Goal: Task Accomplishment & Management: Manage account settings

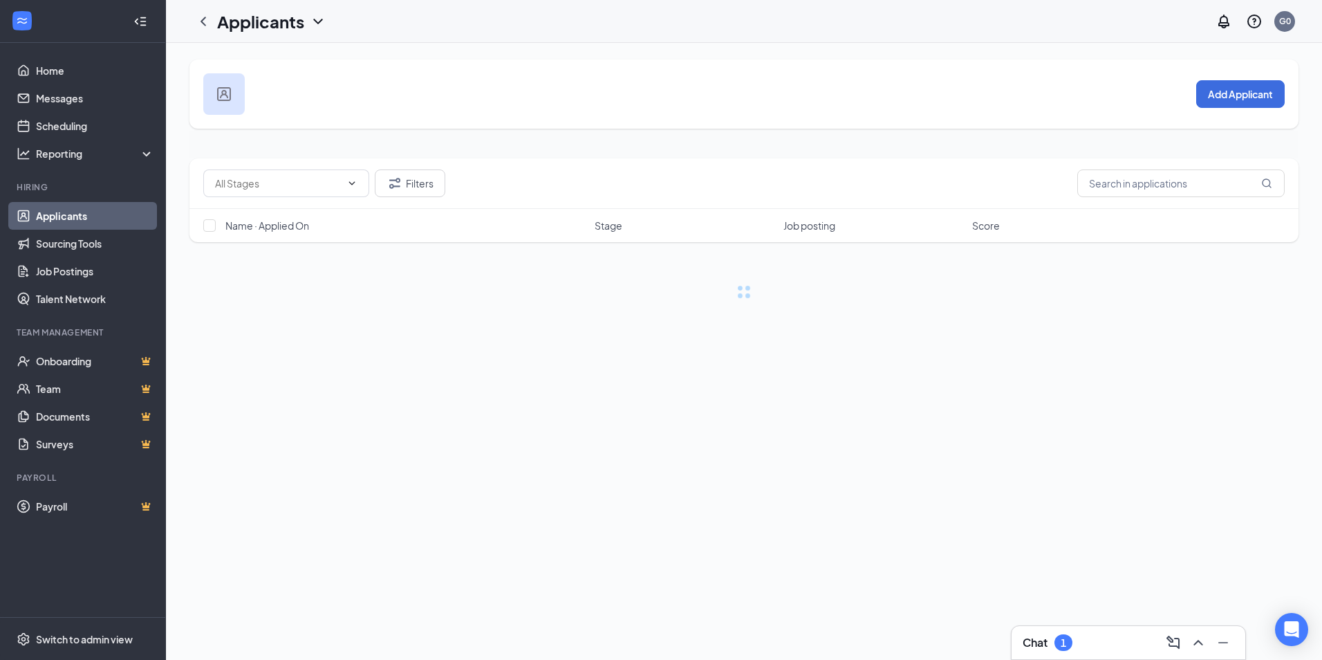
drag, startPoint x: 1058, startPoint y: 640, endPoint x: 1055, endPoint y: 633, distance: 7.1
click at [1059, 640] on div "1" at bounding box center [1064, 642] width 18 height 17
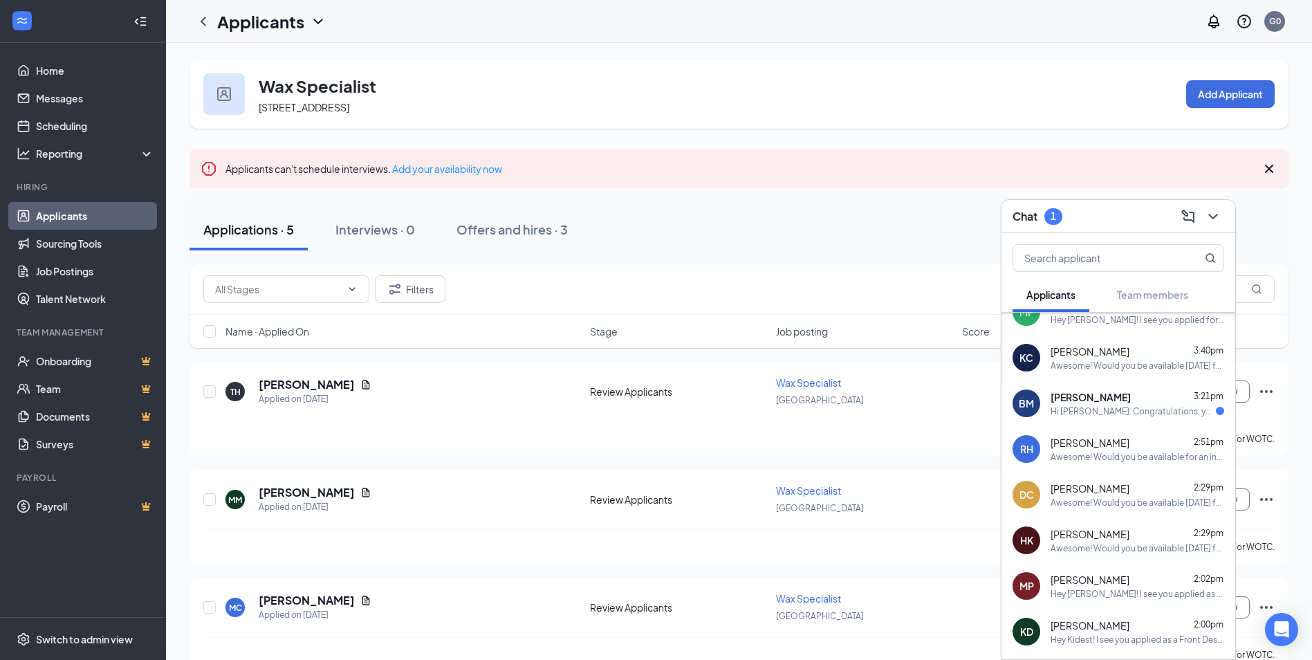
click at [55, 220] on link "Applicants" at bounding box center [95, 216] width 118 height 28
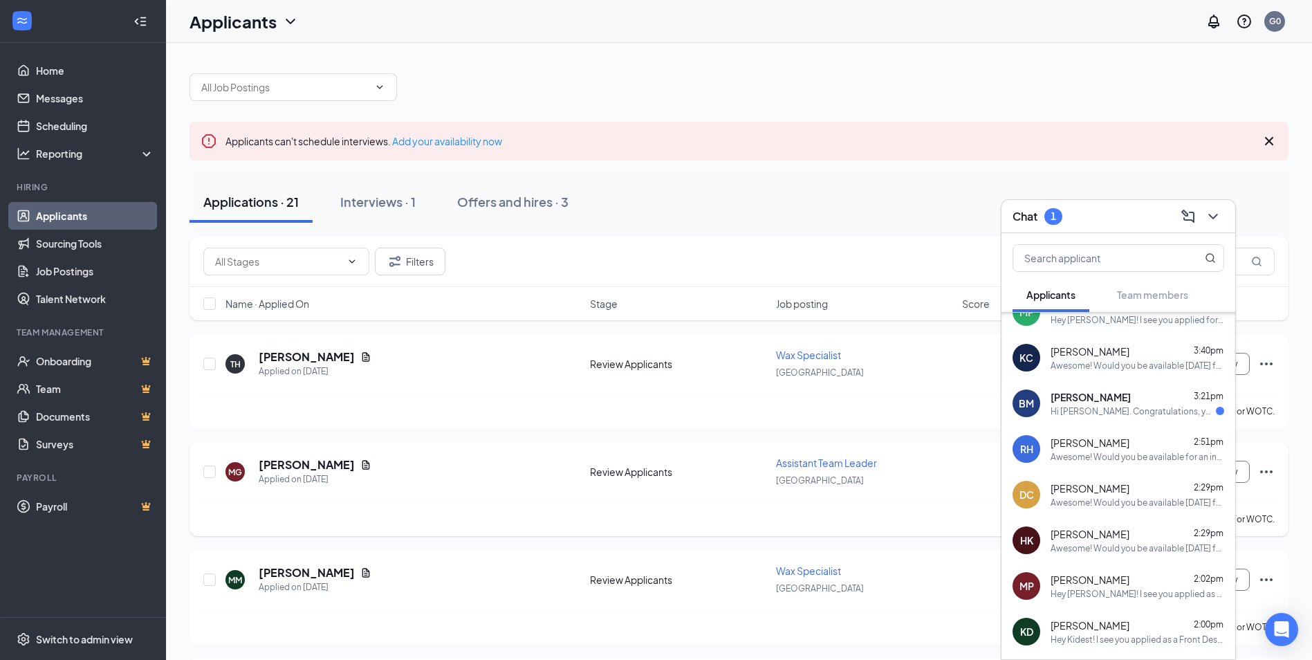
click at [848, 463] on span "Assistant Team Leader" at bounding box center [826, 462] width 101 height 12
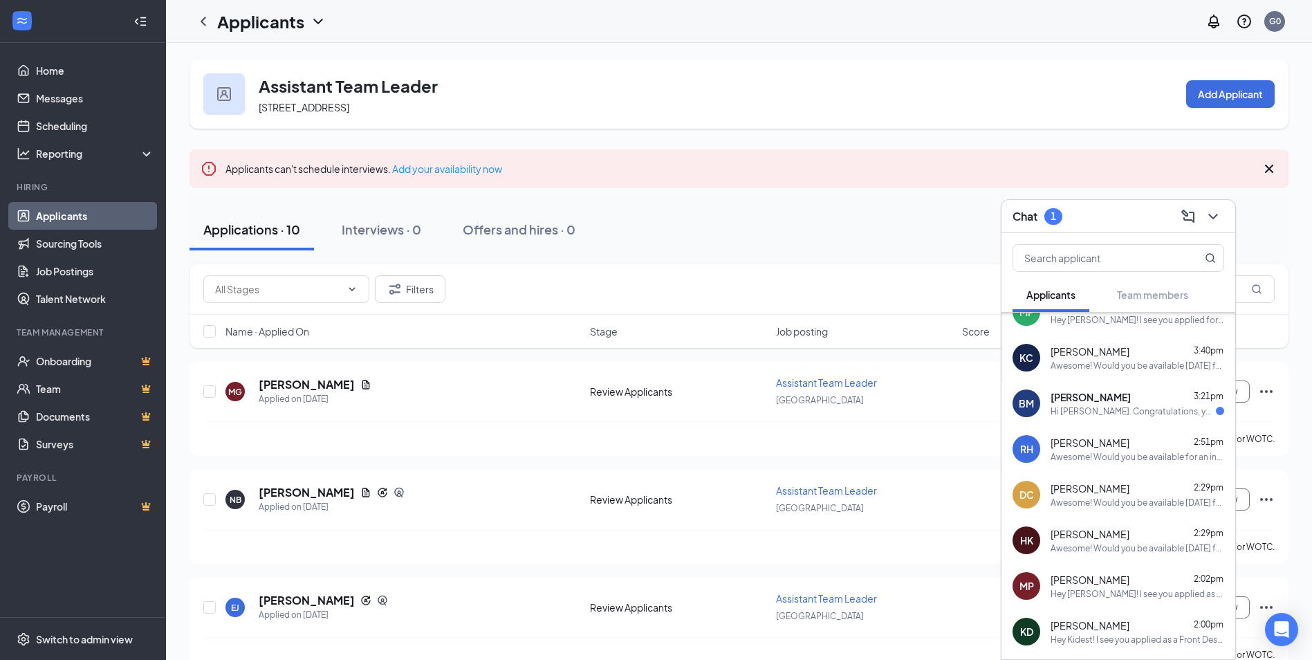
click at [1176, 408] on div "Hi [PERSON_NAME]. Congratulations, your meeting with European Wax Center for Gu…" at bounding box center [1132, 411] width 165 height 12
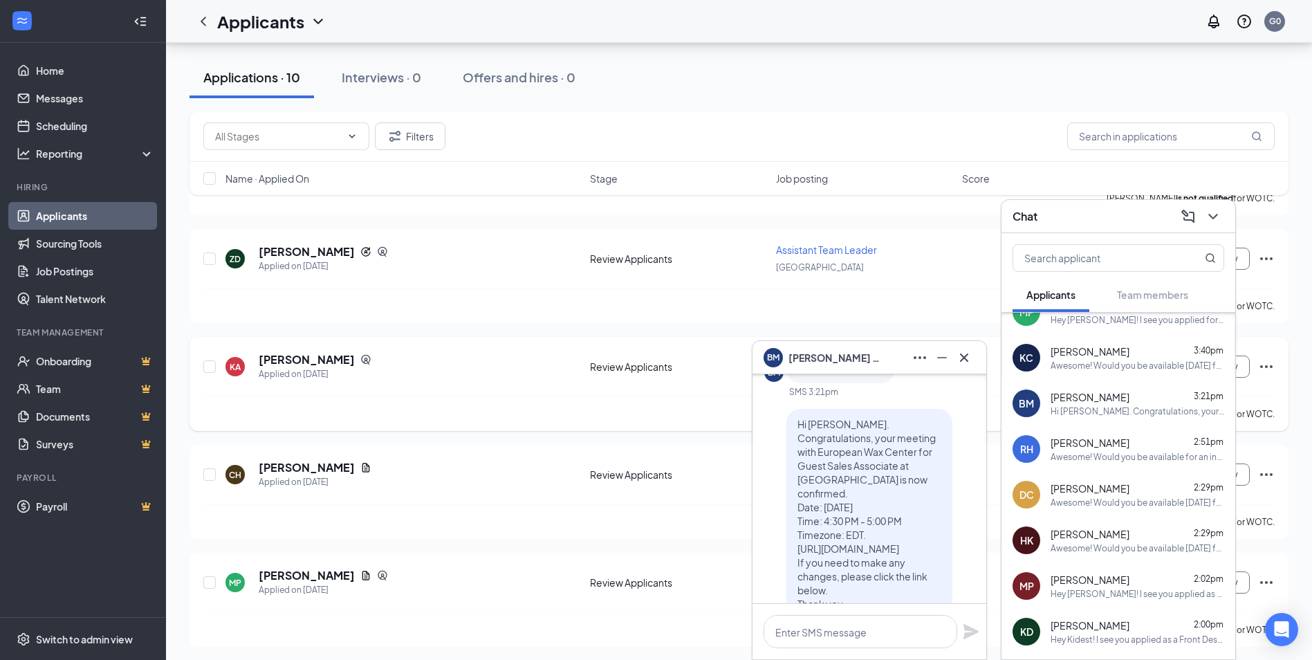
scroll to position [784, 0]
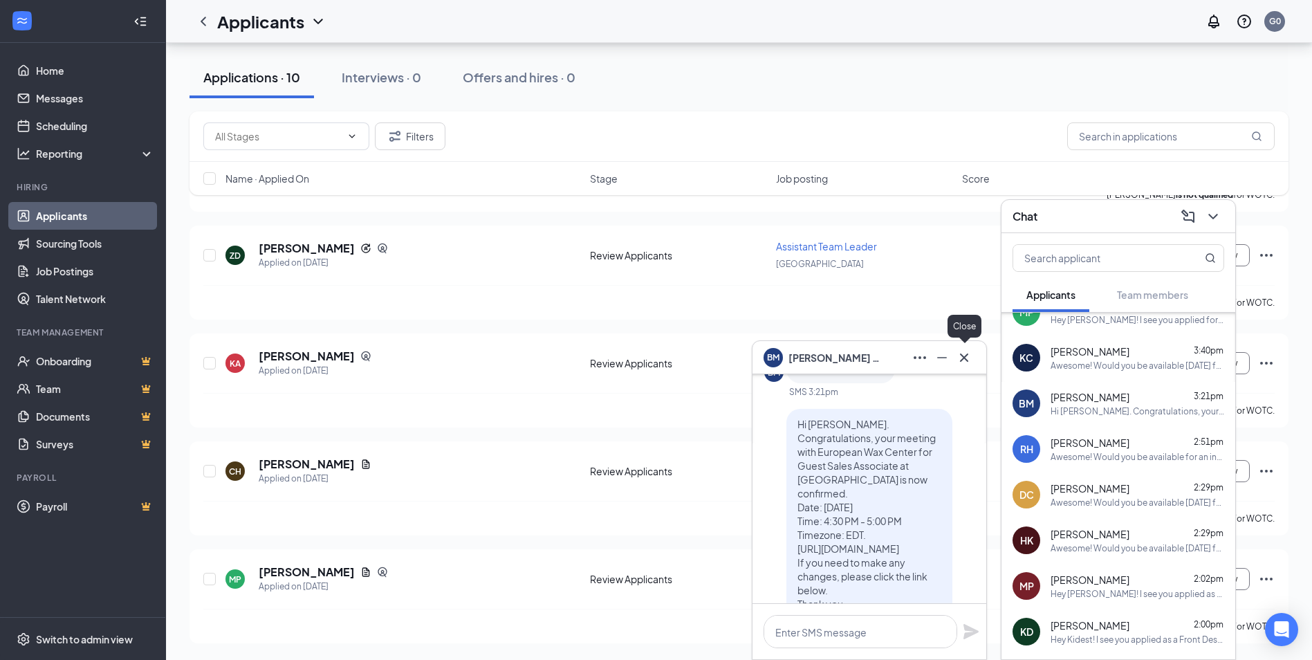
click at [959, 351] on icon "Cross" at bounding box center [964, 357] width 17 height 17
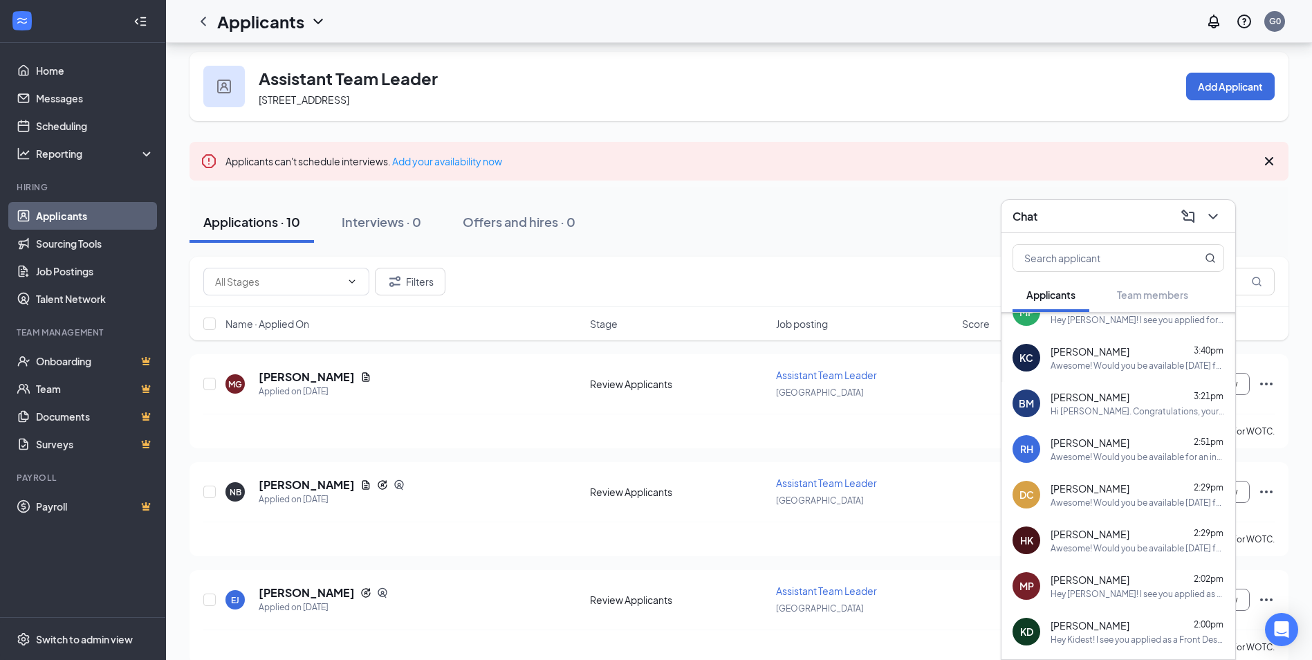
scroll to position [0, 0]
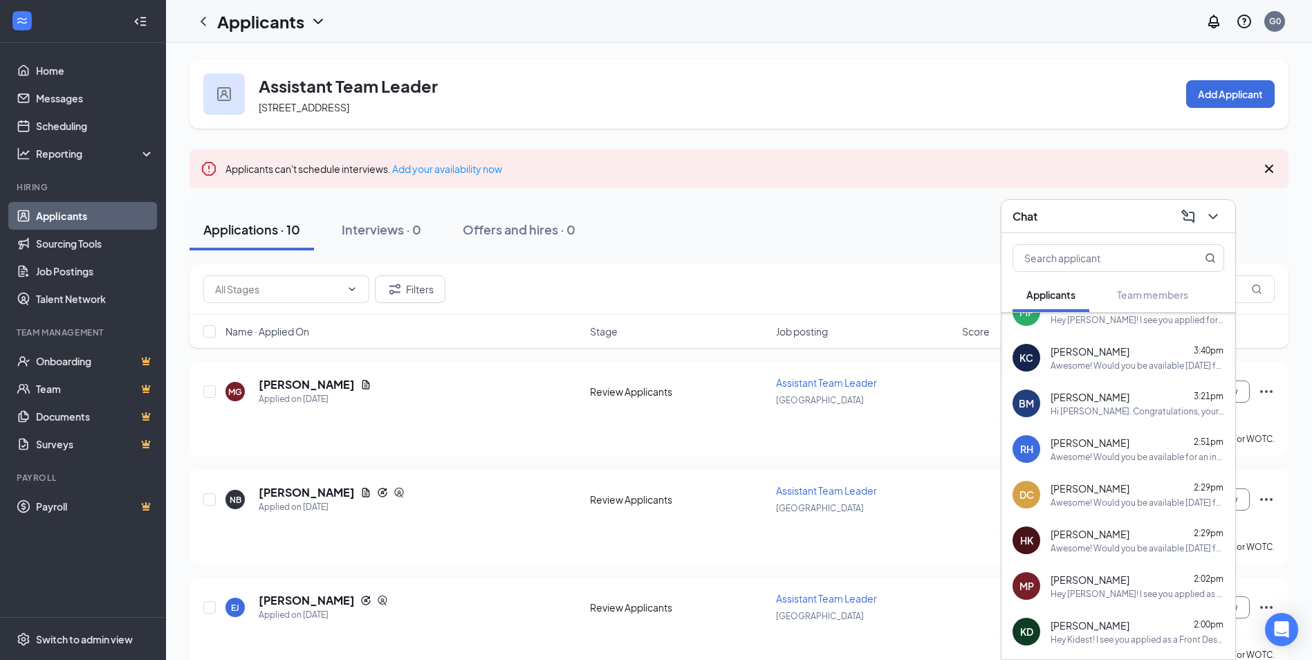
click at [79, 215] on link "Applicants" at bounding box center [95, 216] width 118 height 28
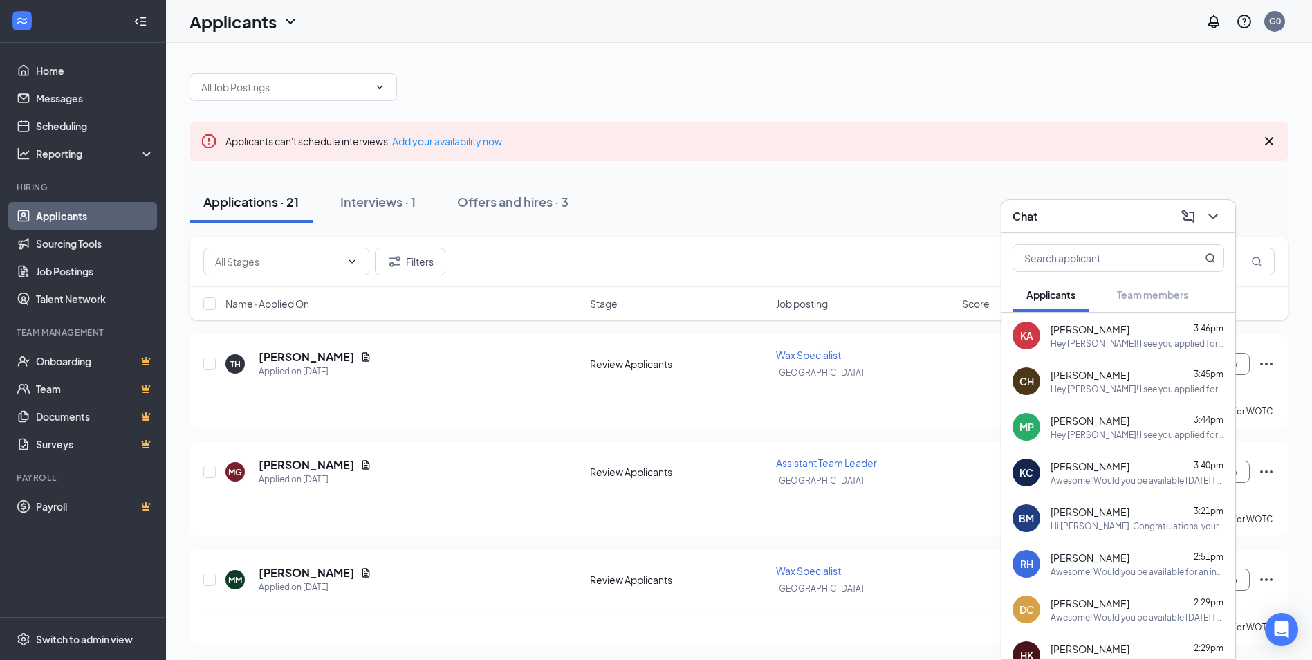
scroll to position [69, 0]
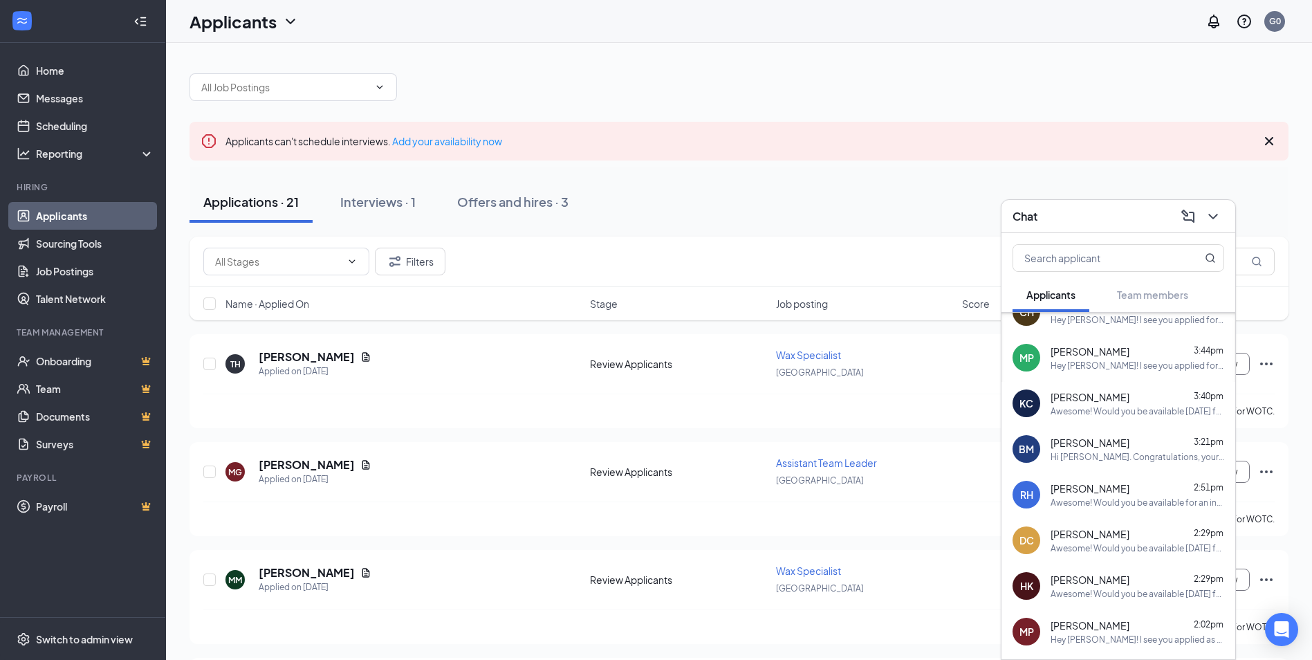
click at [1097, 458] on div "Hi [PERSON_NAME]. Congratulations, your meeting with European Wax Center for Gu…" at bounding box center [1137, 457] width 174 height 12
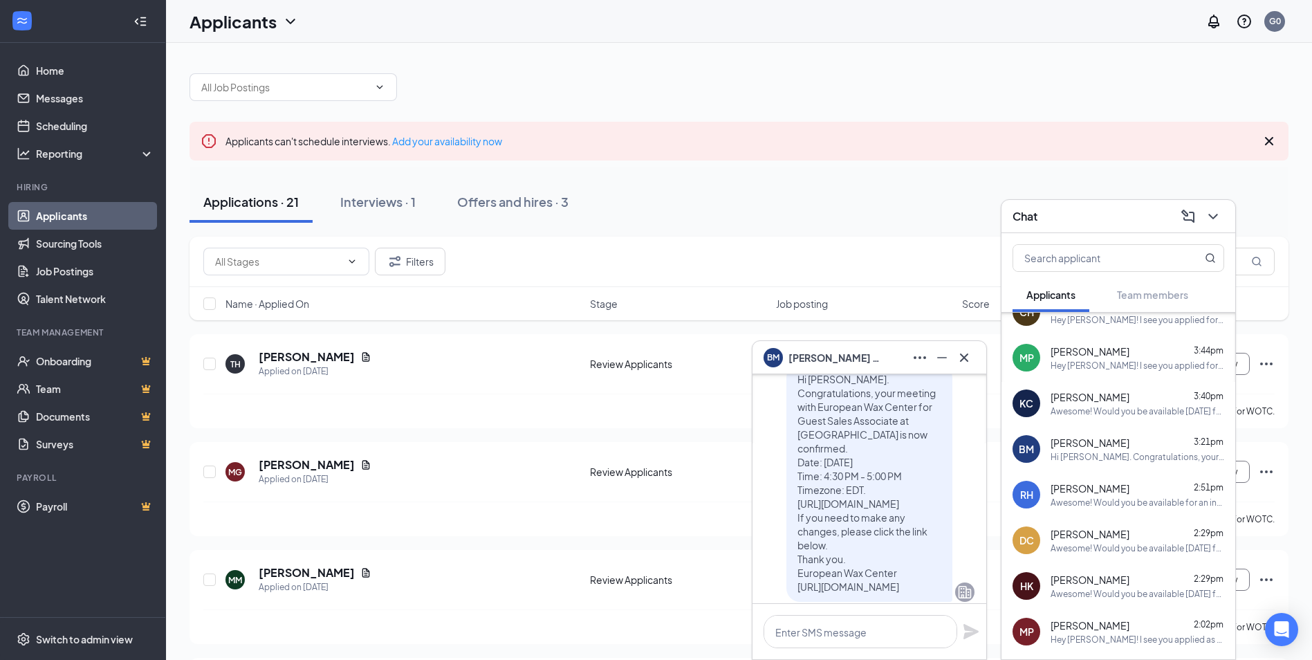
scroll to position [0, 0]
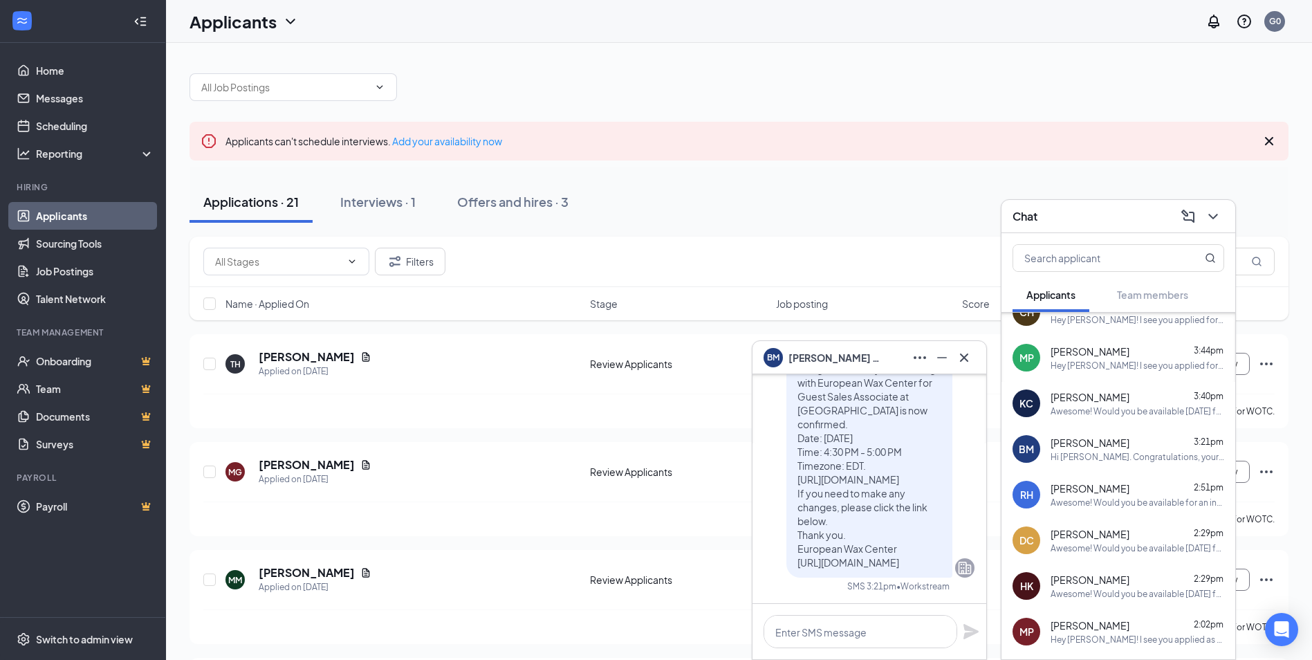
click at [840, 358] on span "Briana Mainegra" at bounding box center [836, 357] width 97 height 15
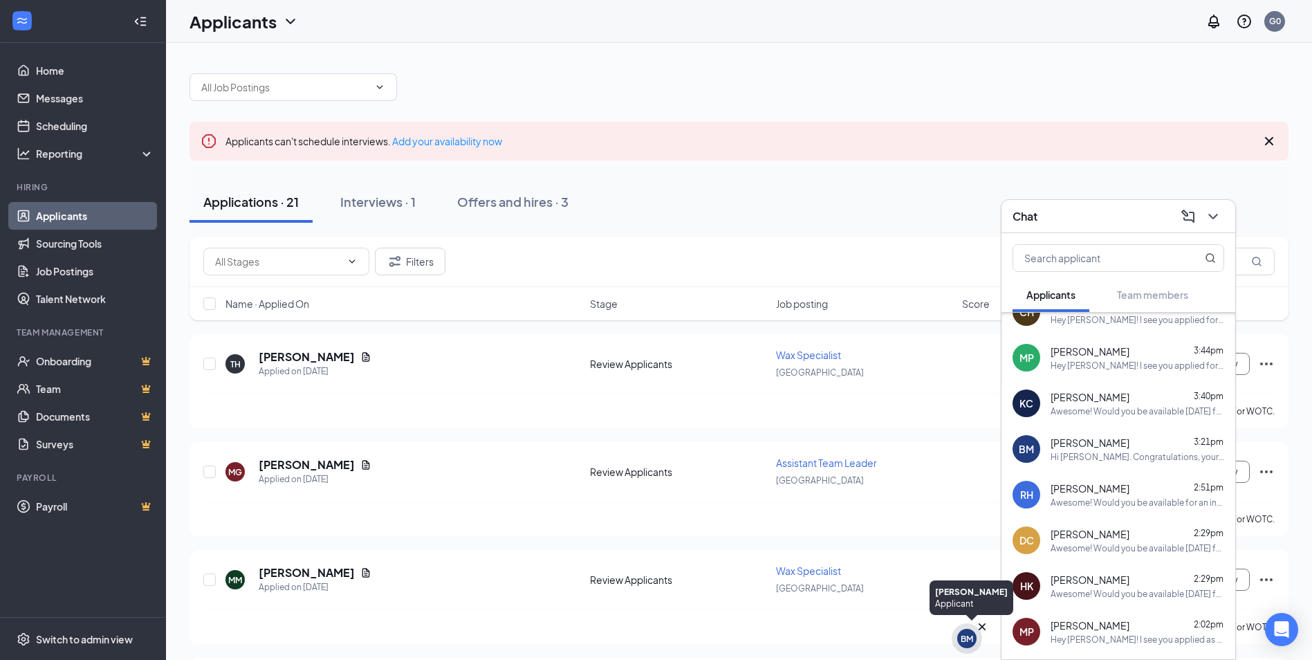
click at [969, 640] on div "BM" at bounding box center [967, 639] width 12 height 12
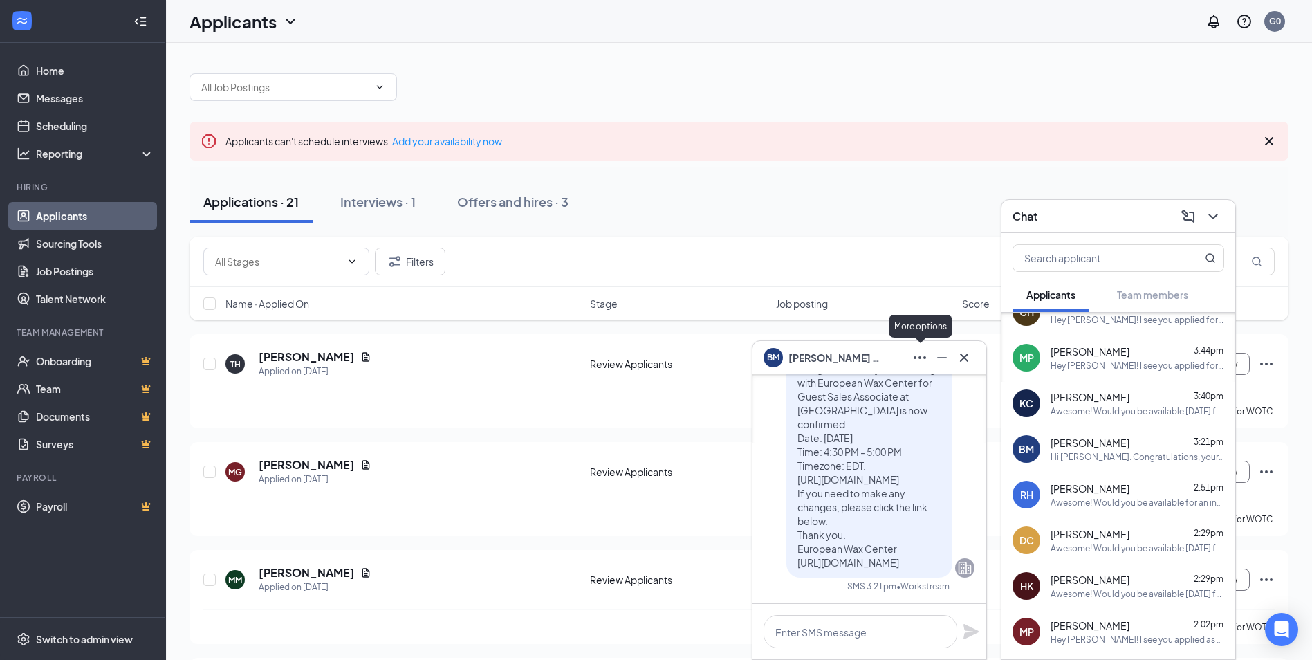
click at [928, 355] on button at bounding box center [920, 357] width 22 height 22
click at [833, 358] on span "Briana Mainegra" at bounding box center [836, 357] width 97 height 15
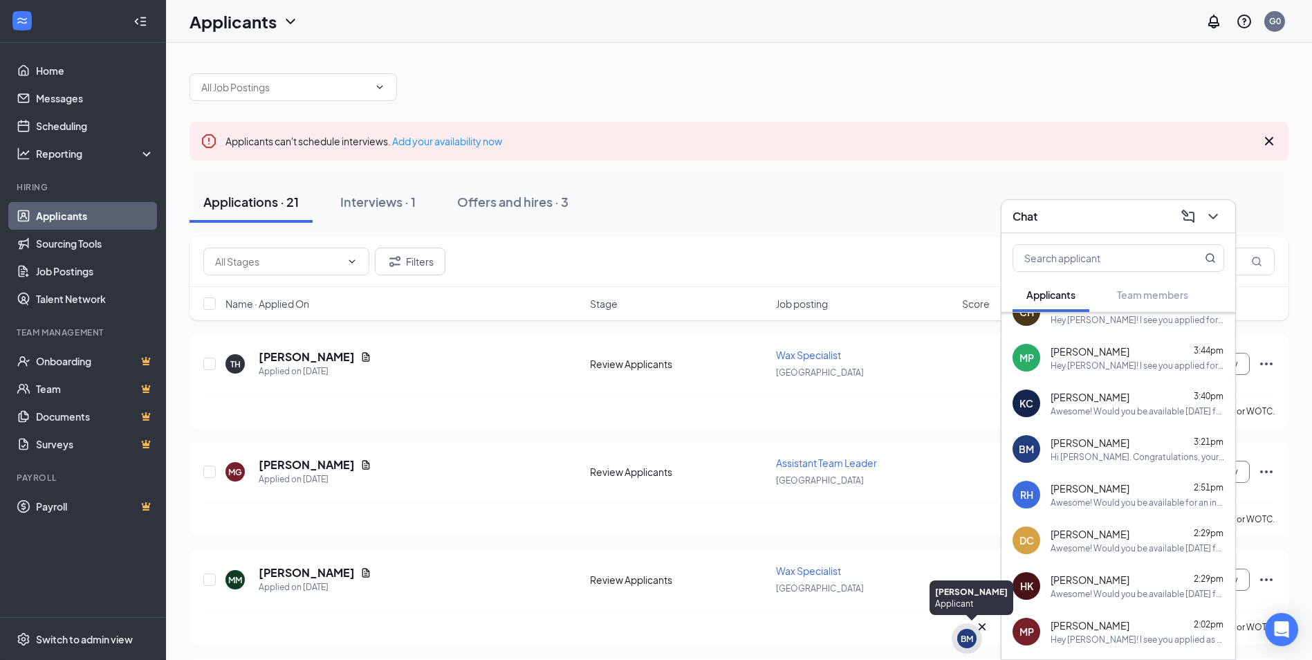
click at [967, 640] on div "BM" at bounding box center [967, 639] width 12 height 12
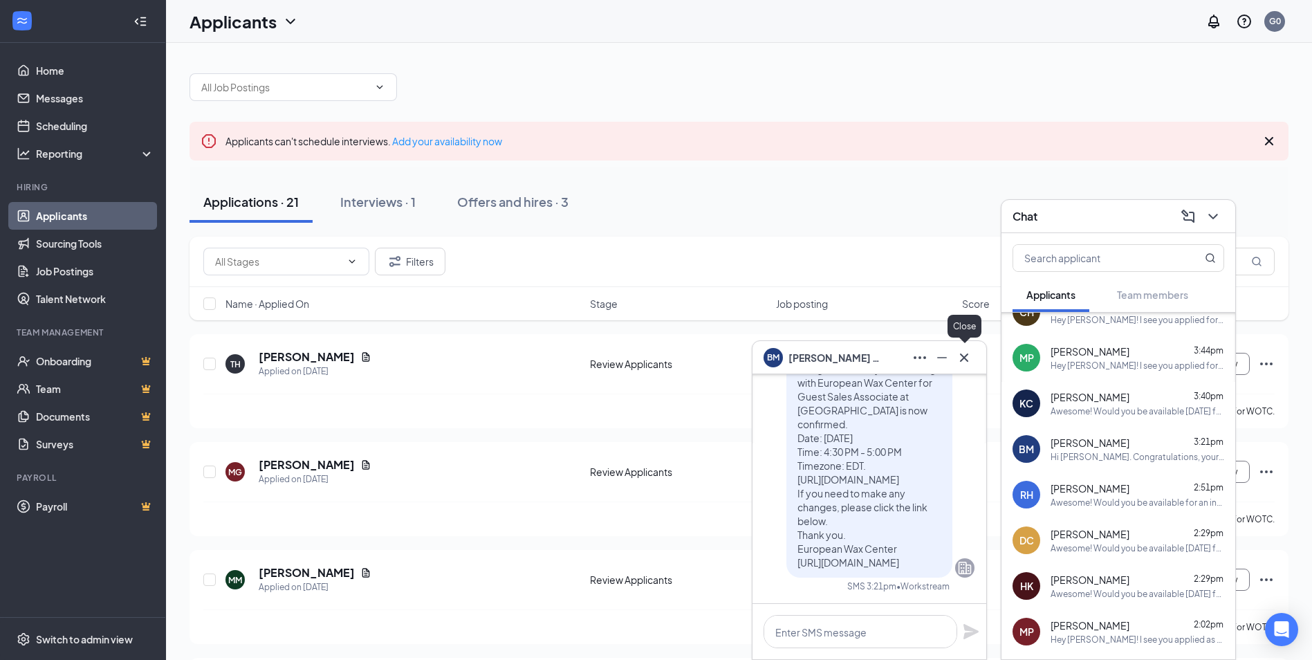
click at [961, 359] on icon "Cross" at bounding box center [964, 357] width 17 height 17
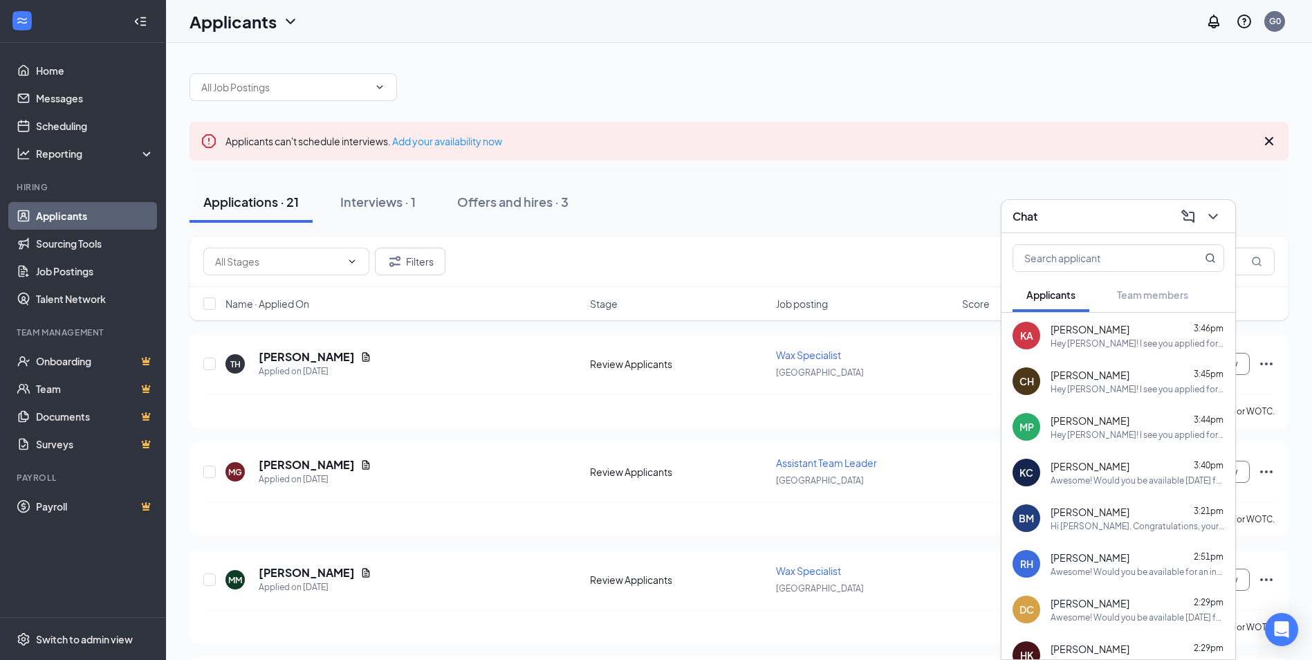
click at [1138, 388] on div "Hey [PERSON_NAME]! I see you applied for our Assistant Team Lead position at th…" at bounding box center [1137, 389] width 174 height 12
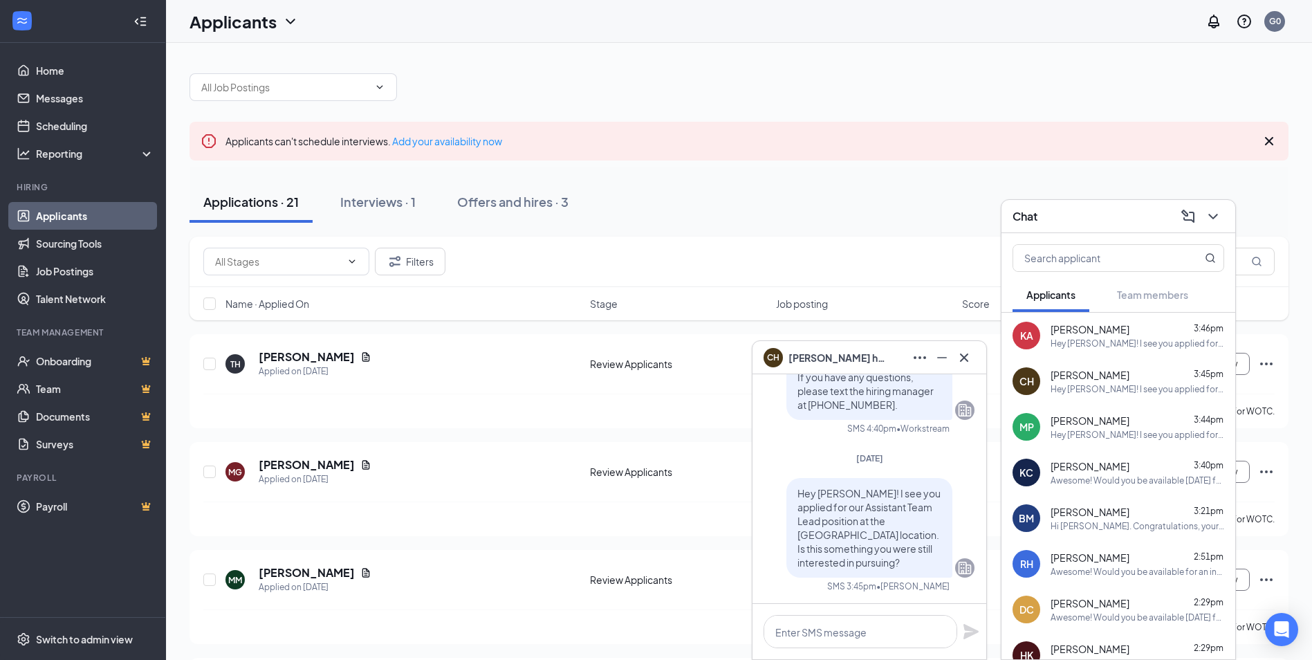
click at [1136, 519] on div "Briana Mainegra 3:21pm Hi Briana Mainegra. Congratulations, your meeting with E…" at bounding box center [1137, 518] width 174 height 27
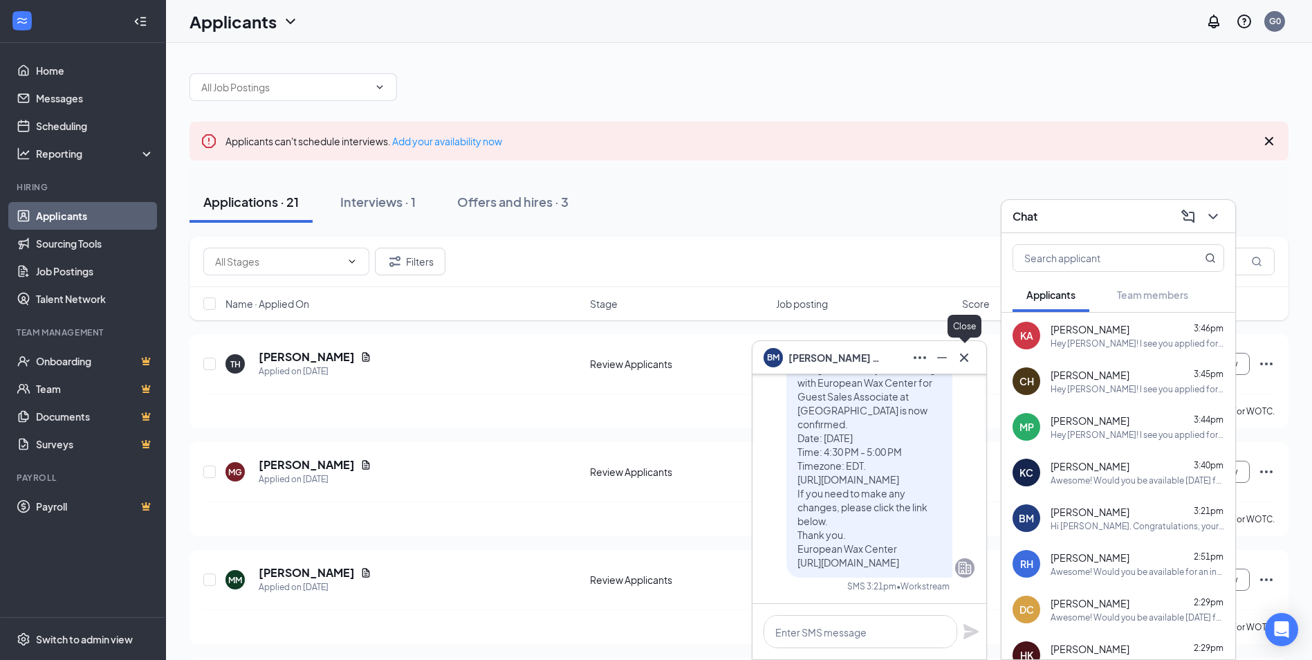
click at [963, 360] on icon "Cross" at bounding box center [964, 357] width 17 height 17
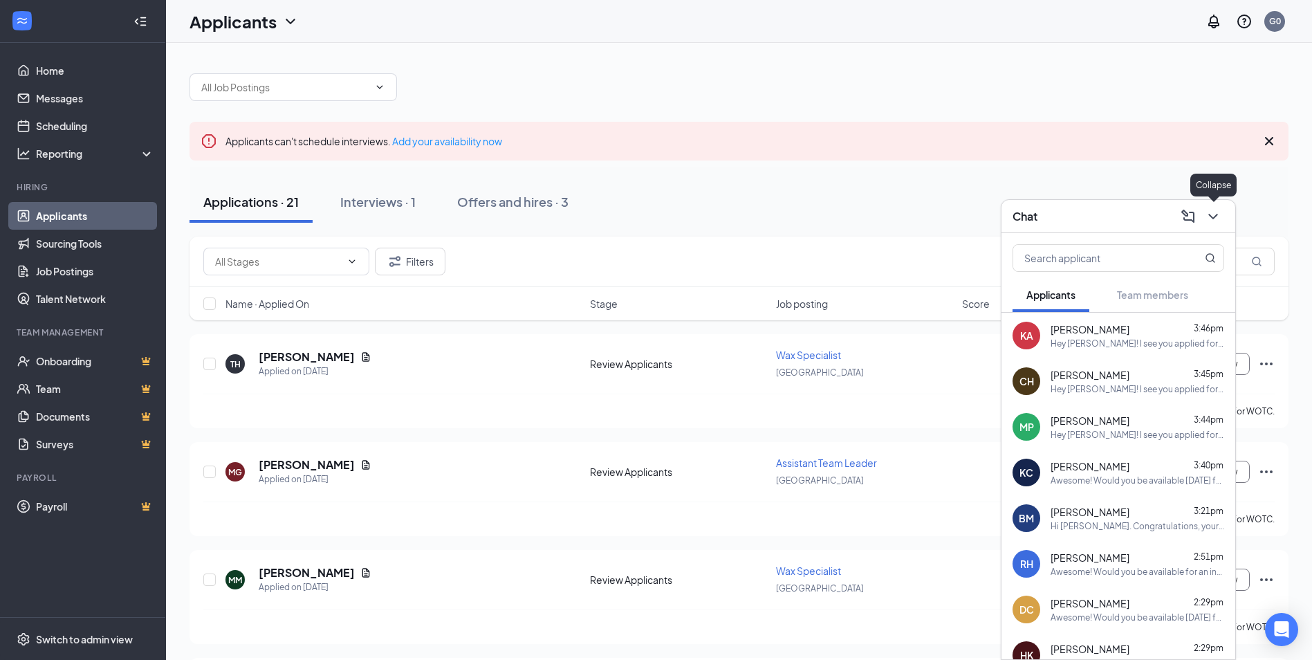
click at [1208, 217] on icon "ChevronDown" at bounding box center [1213, 216] width 17 height 17
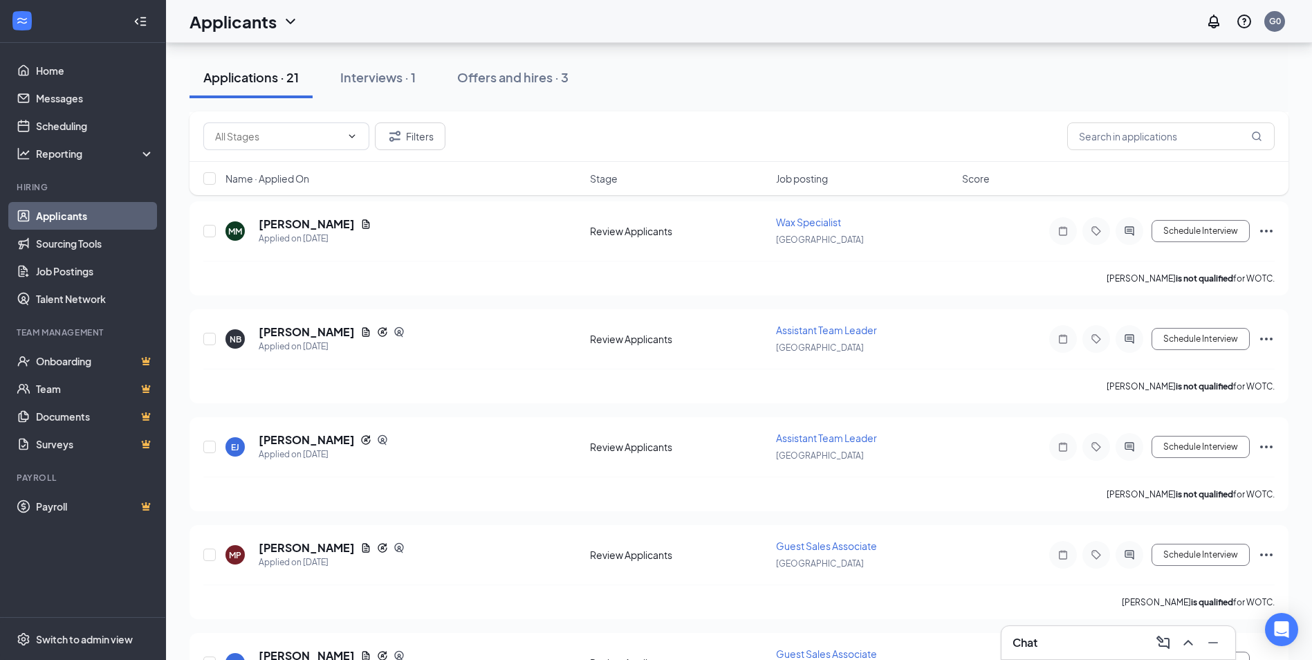
scroll to position [484, 0]
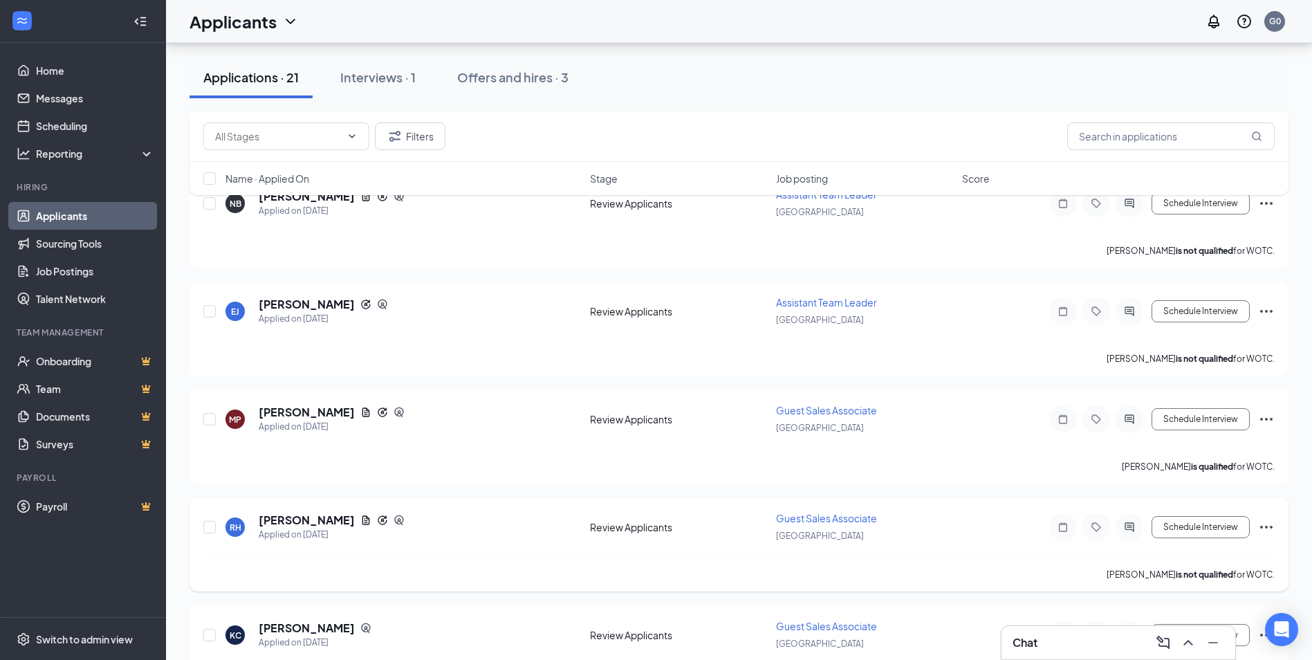
click at [864, 521] on span "Guest Sales Associate" at bounding box center [826, 518] width 101 height 12
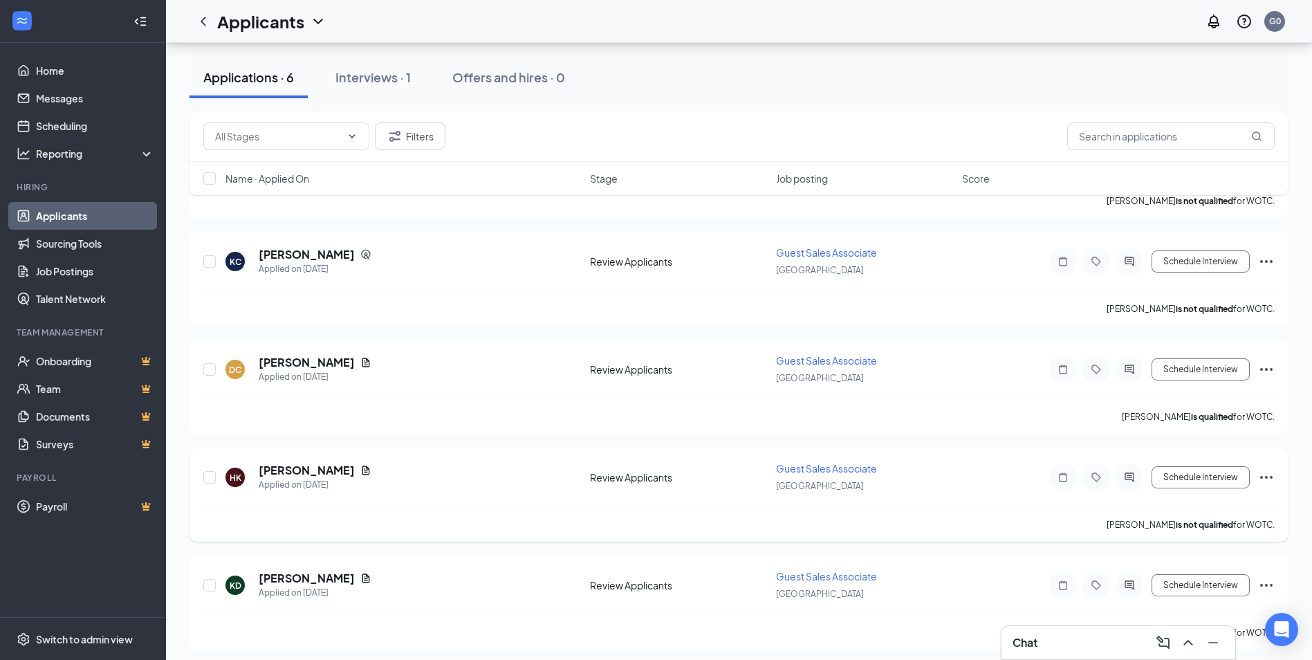
scroll to position [352, 0]
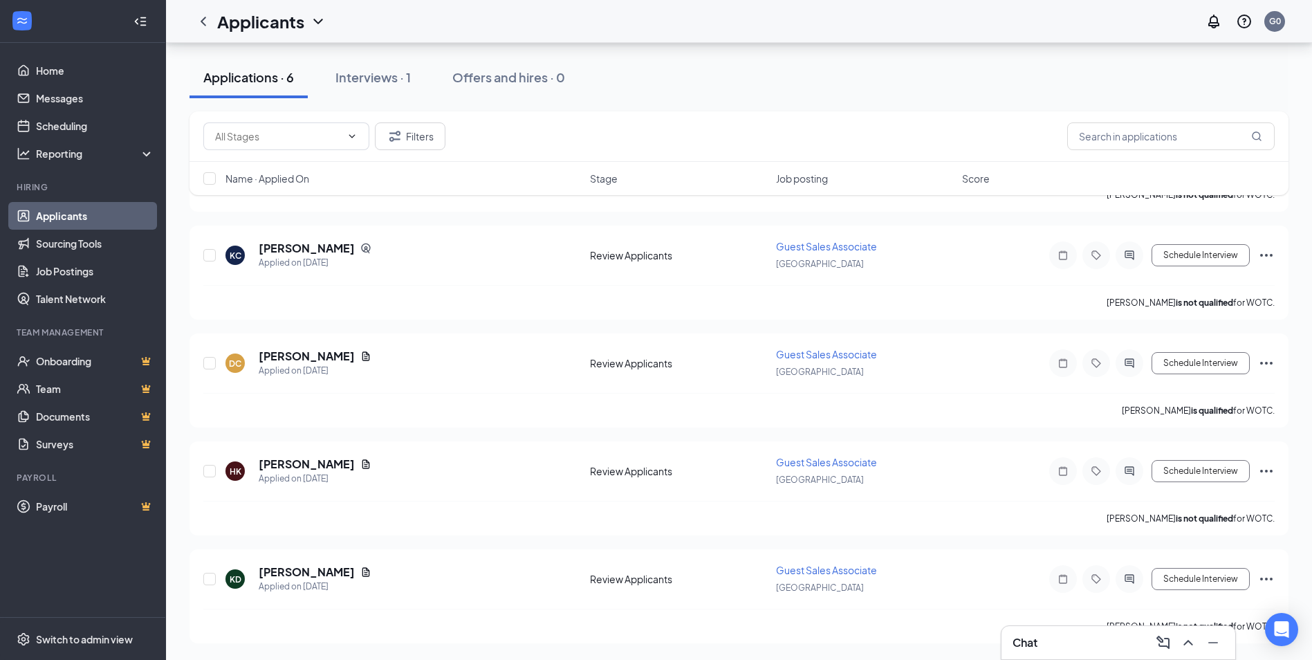
click at [1059, 642] on div "Chat" at bounding box center [1118, 642] width 212 height 22
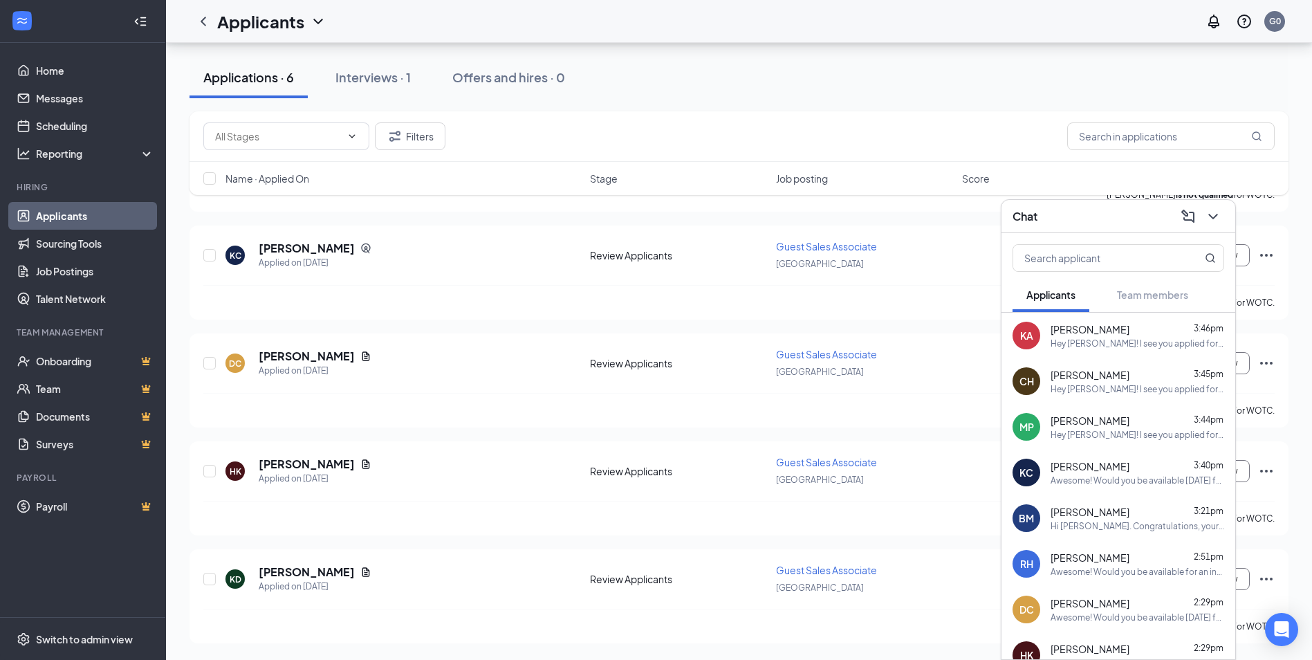
click at [1024, 521] on div "BM" at bounding box center [1026, 518] width 15 height 14
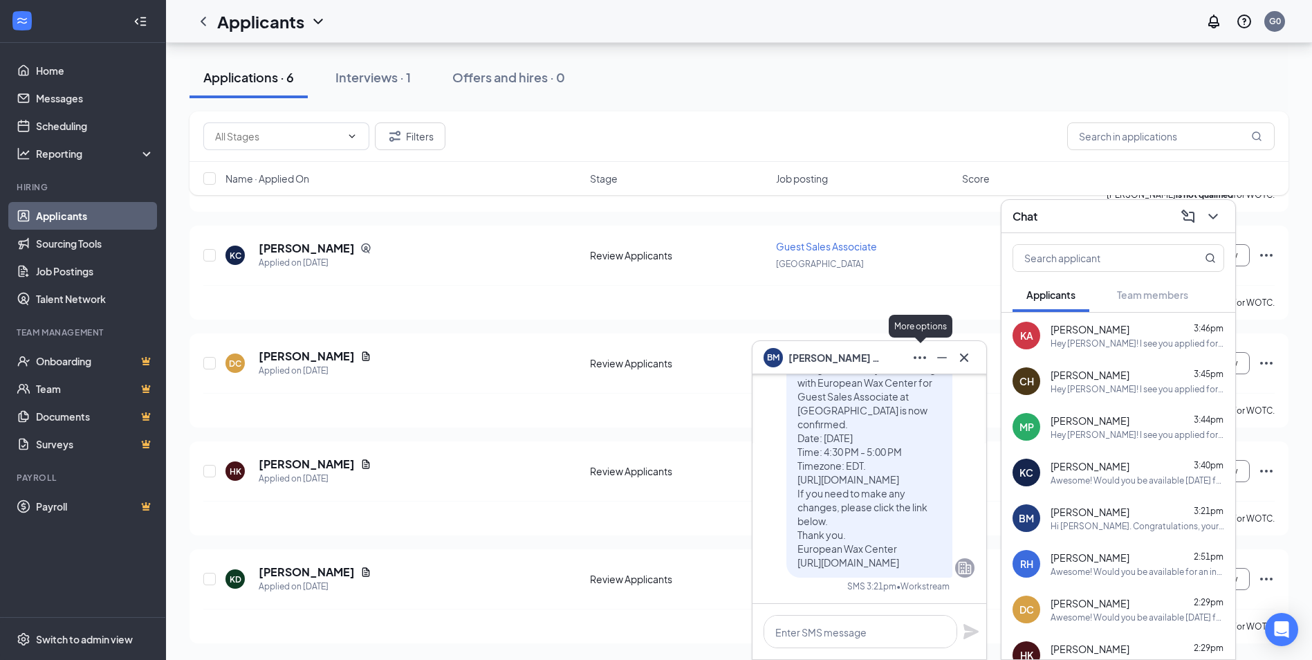
click at [923, 358] on icon "Ellipses" at bounding box center [919, 357] width 17 height 17
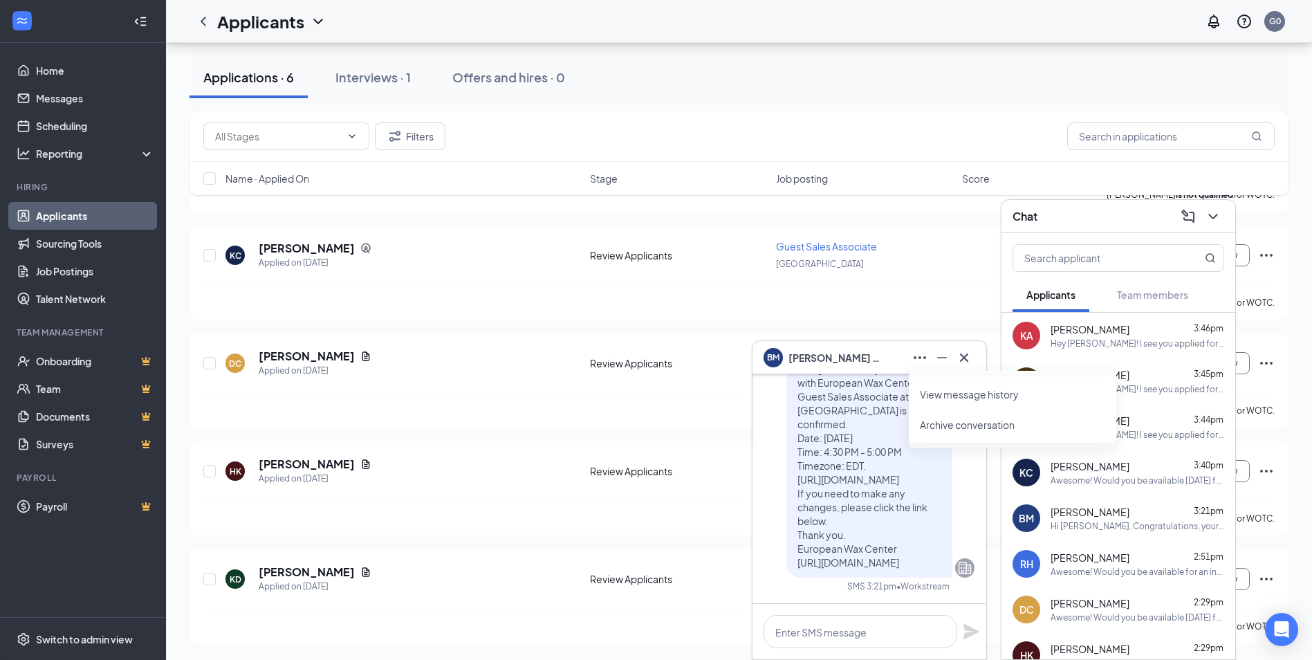
click at [812, 361] on span "Briana Mainegra" at bounding box center [836, 357] width 97 height 15
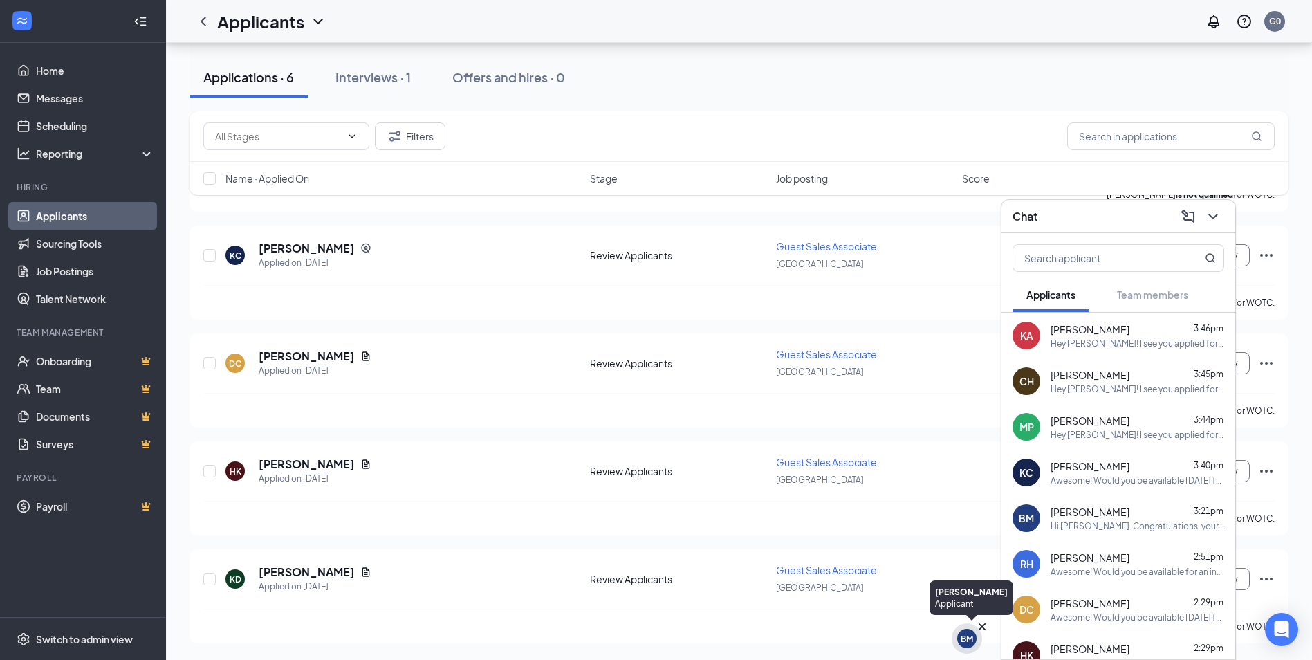
click at [972, 635] on div "BM" at bounding box center [967, 639] width 12 height 12
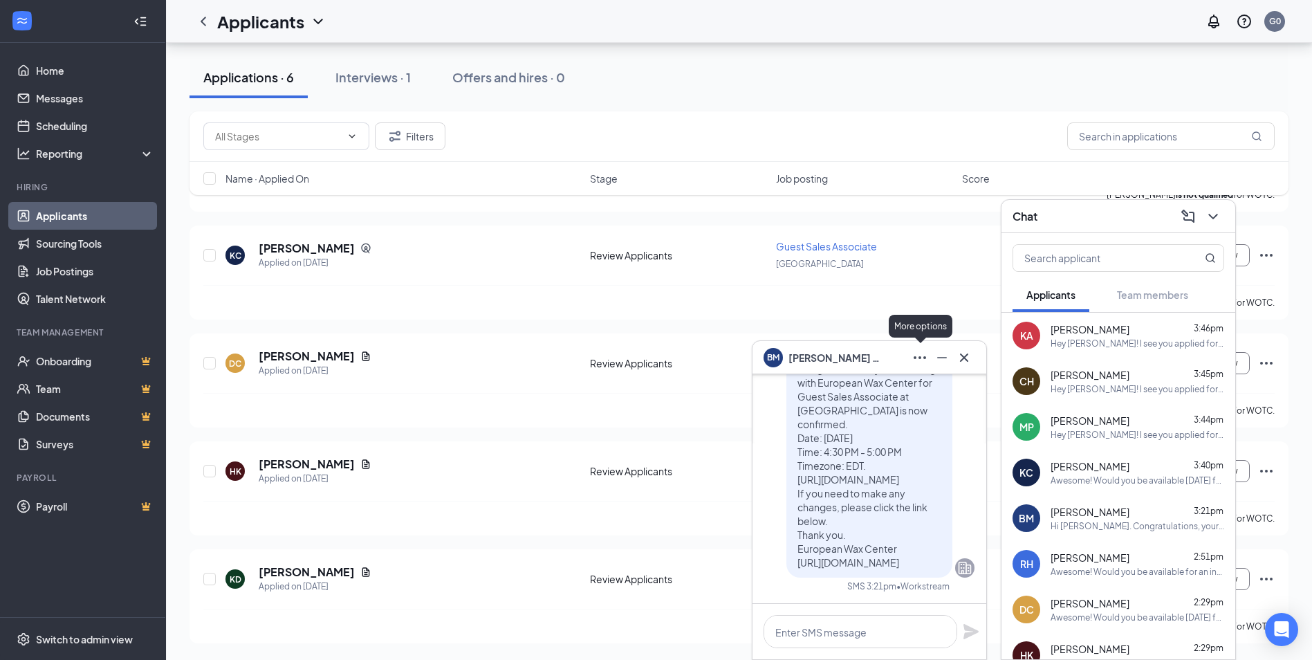
click at [928, 356] on button at bounding box center [920, 357] width 22 height 22
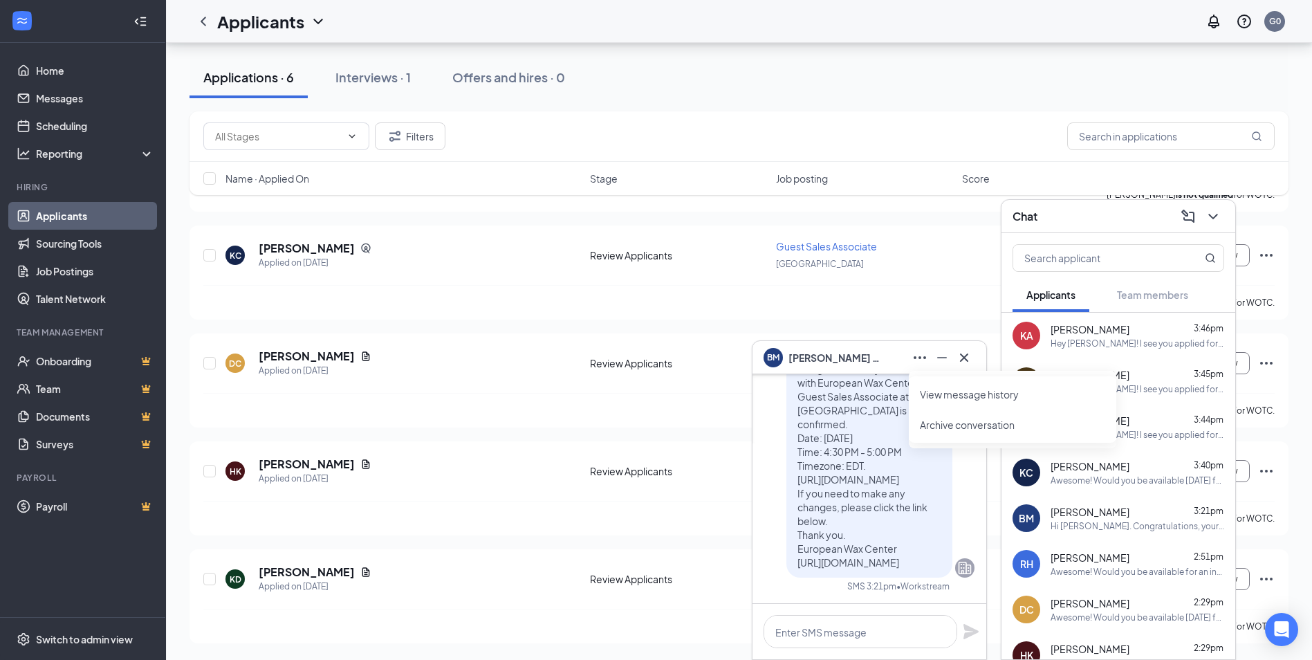
click at [958, 392] on link "View message history" at bounding box center [1012, 394] width 185 height 14
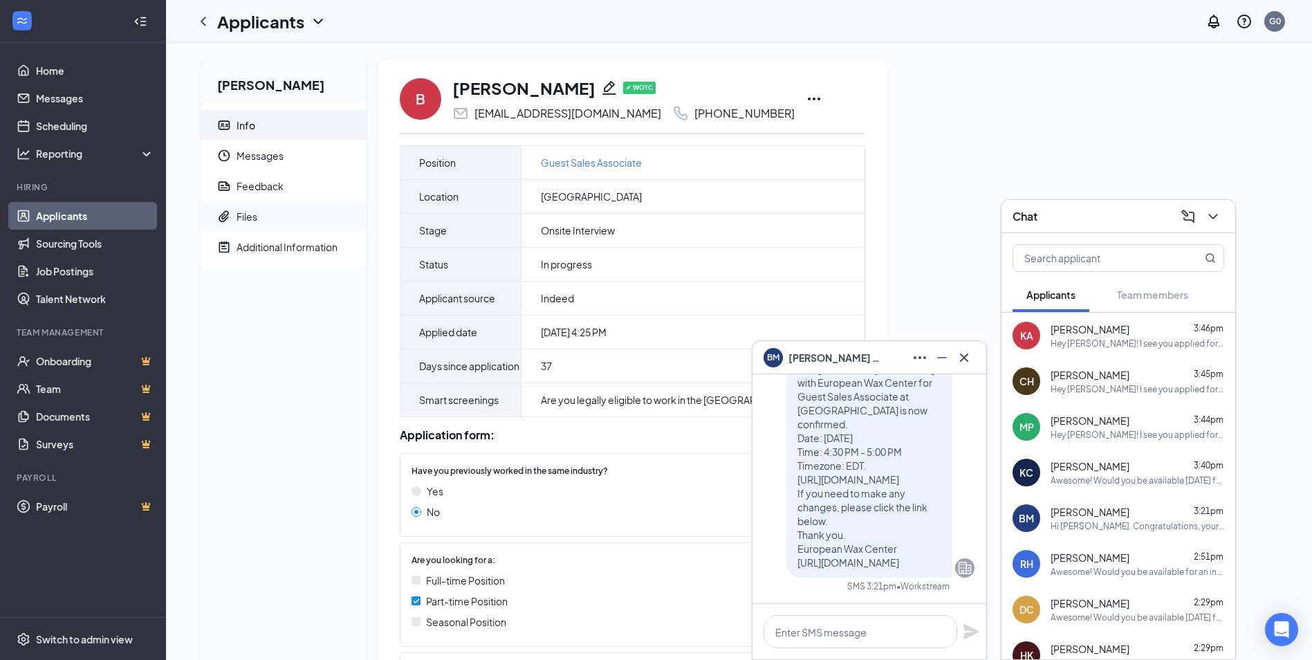
click at [249, 212] on div "Files" at bounding box center [247, 217] width 21 height 14
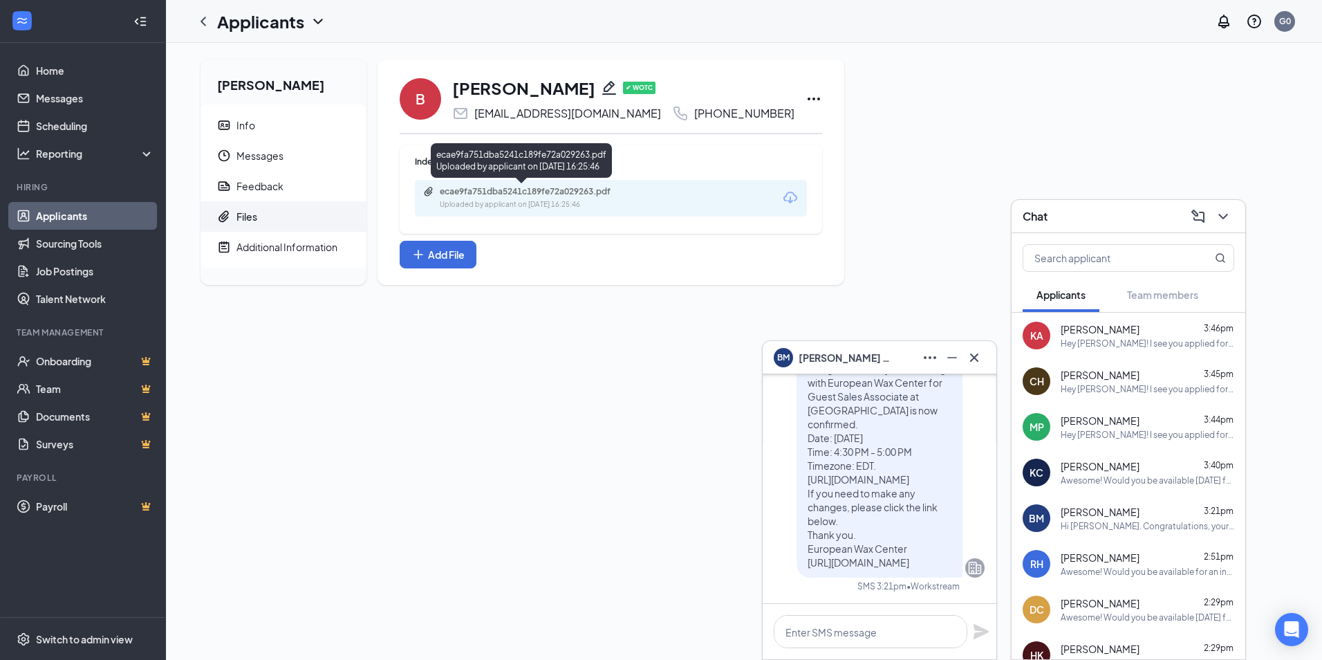
click at [520, 193] on div "ecae9fa751dba5241c189fe72a029263.pdf" at bounding box center [537, 191] width 194 height 11
click at [971, 359] on icon "Cross" at bounding box center [974, 357] width 17 height 17
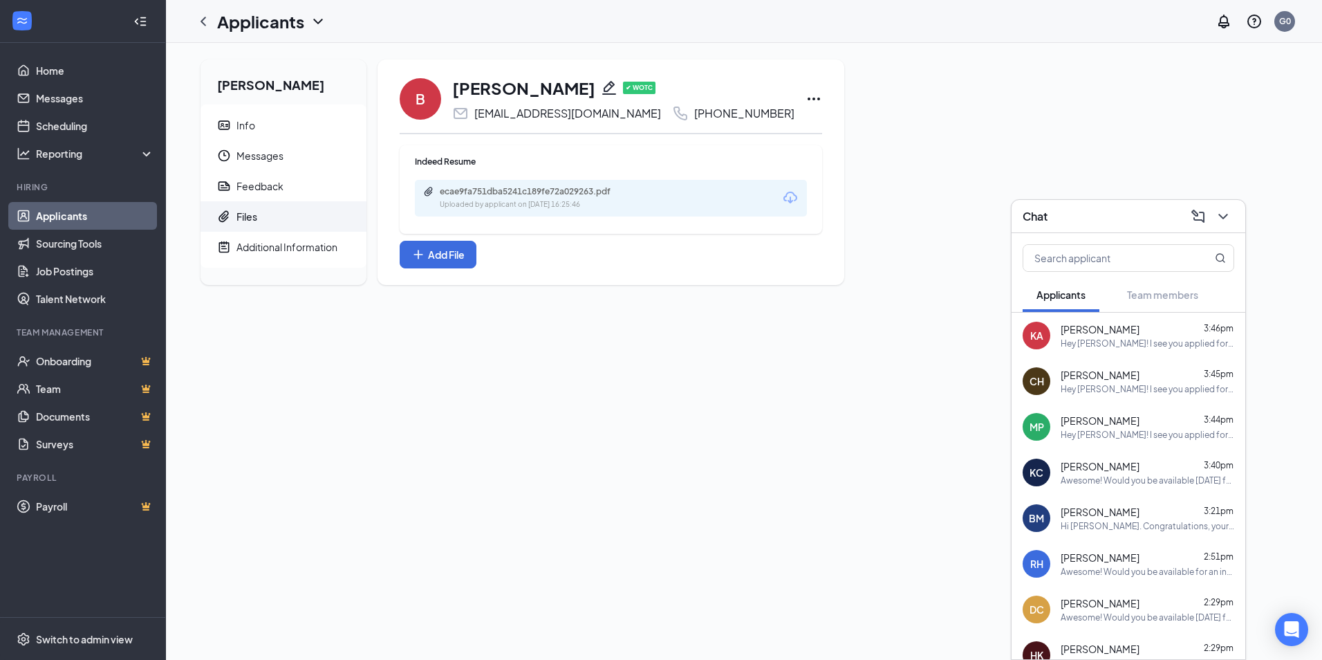
click at [1102, 387] on div "Hey [PERSON_NAME]! I see you applied for our Assistant Team Lead position at th…" at bounding box center [1148, 389] width 174 height 12
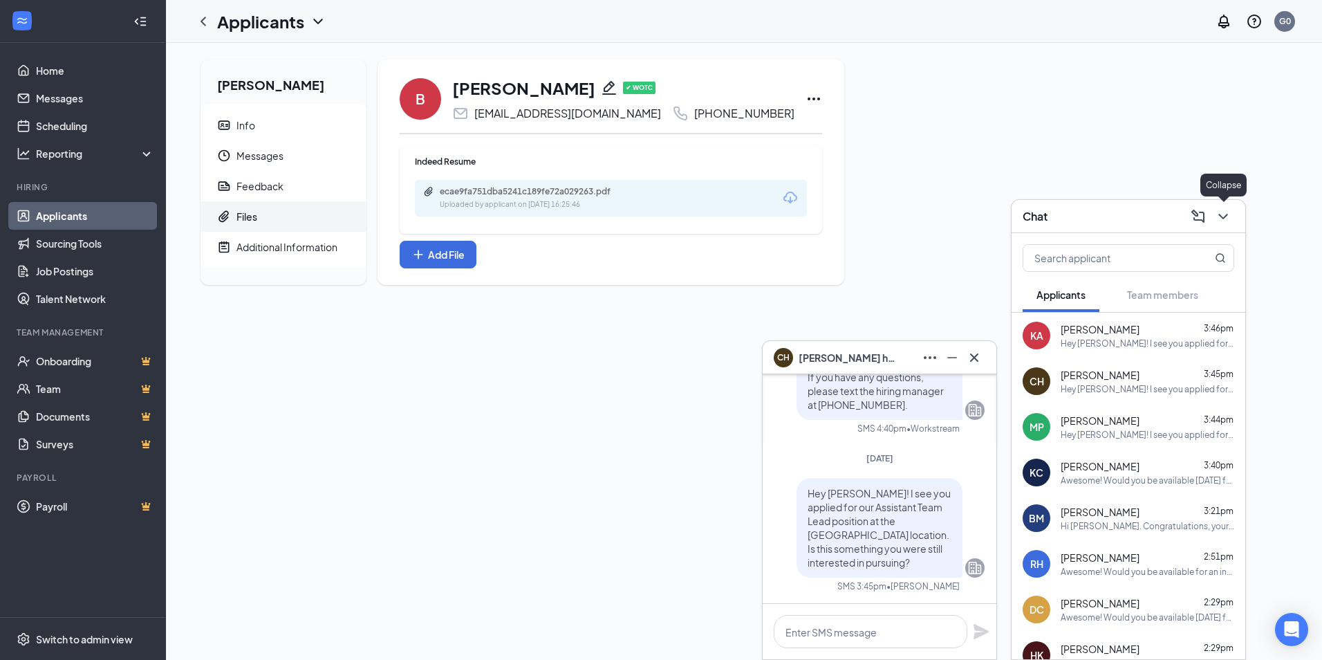
click at [1225, 221] on icon "ChevronDown" at bounding box center [1223, 216] width 17 height 17
